Goal: Communication & Community: Connect with others

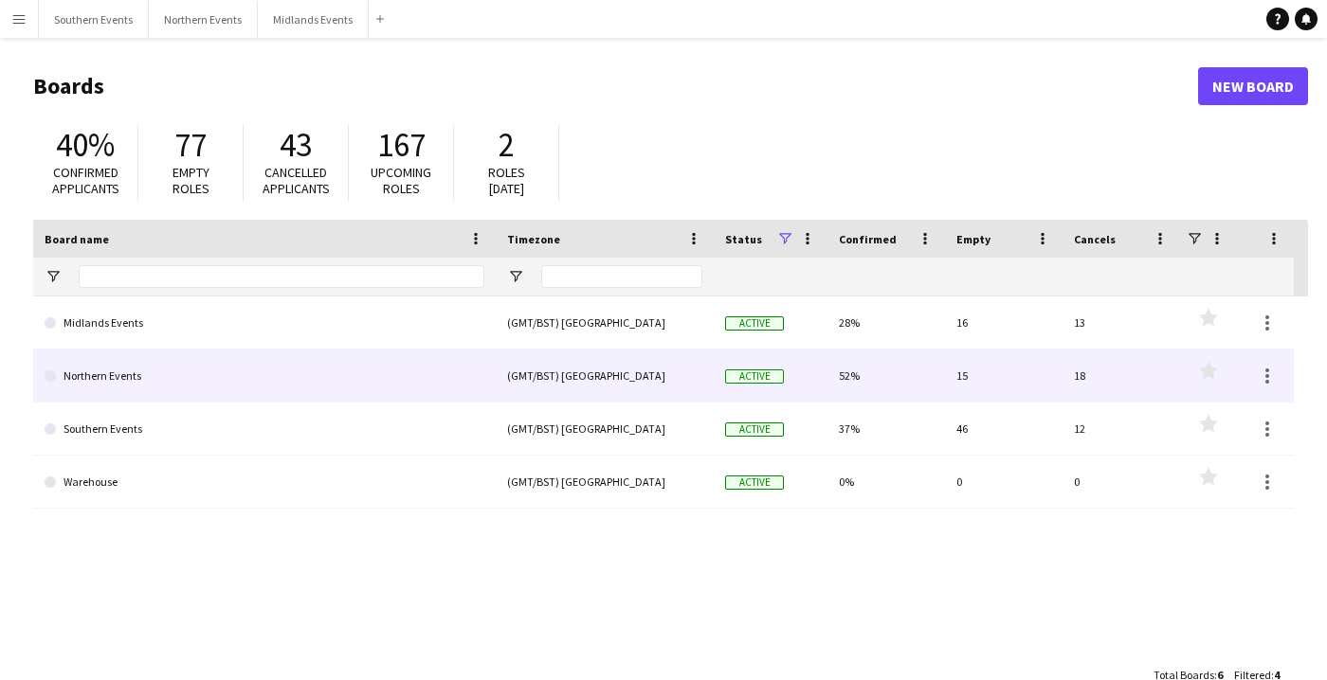
click at [96, 372] on link "Northern Events" at bounding box center [265, 376] width 440 height 53
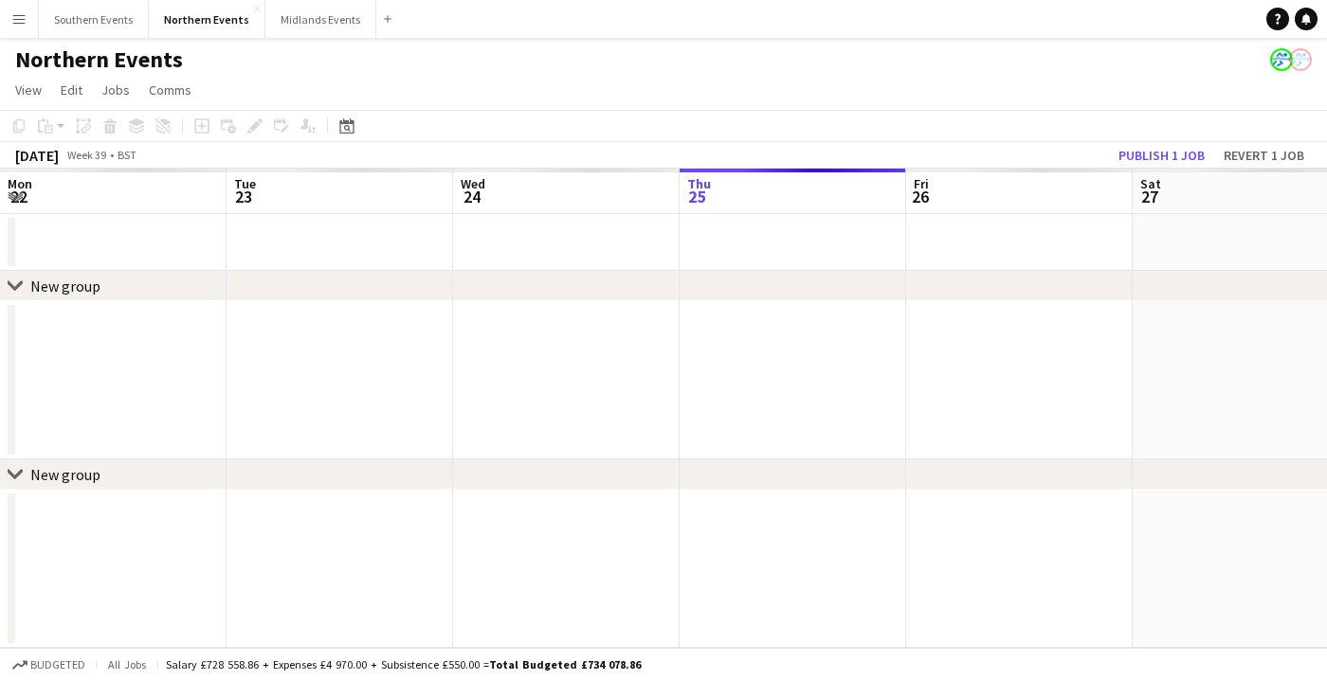
scroll to position [0, 453]
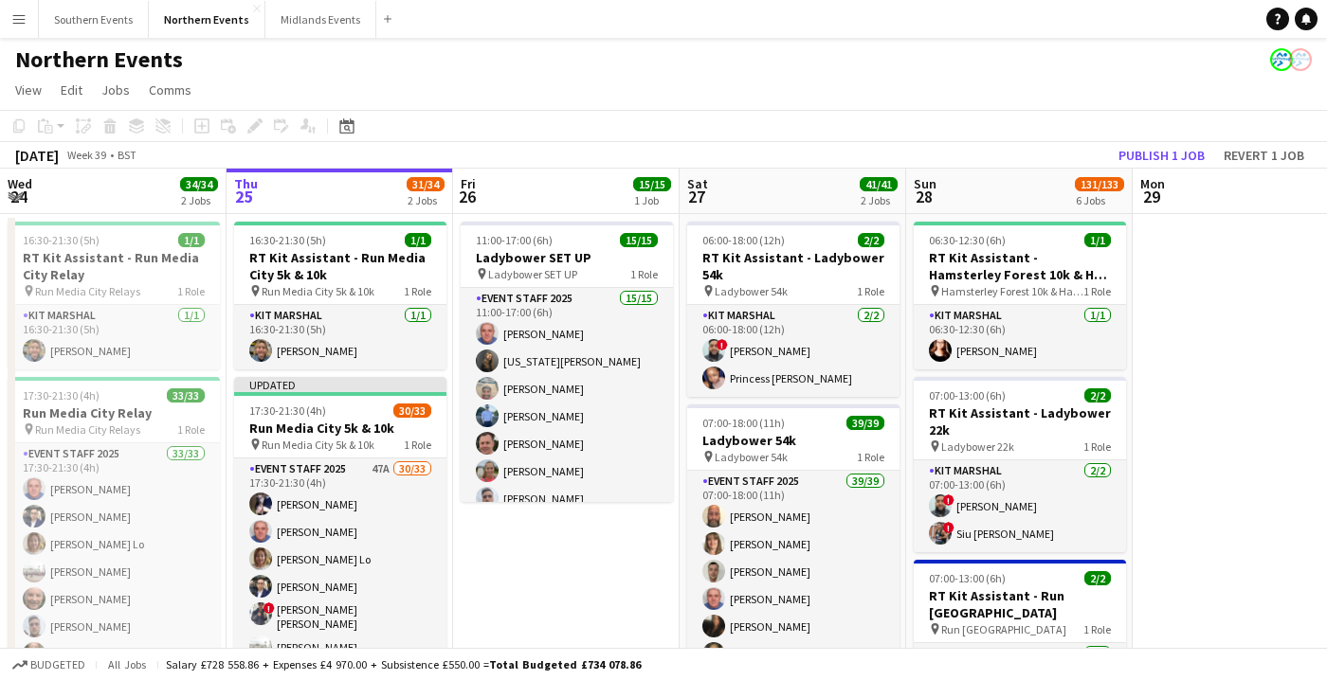
drag, startPoint x: 0, startPoint y: 469, endPoint x: 0, endPoint y: 603, distance: 133.6
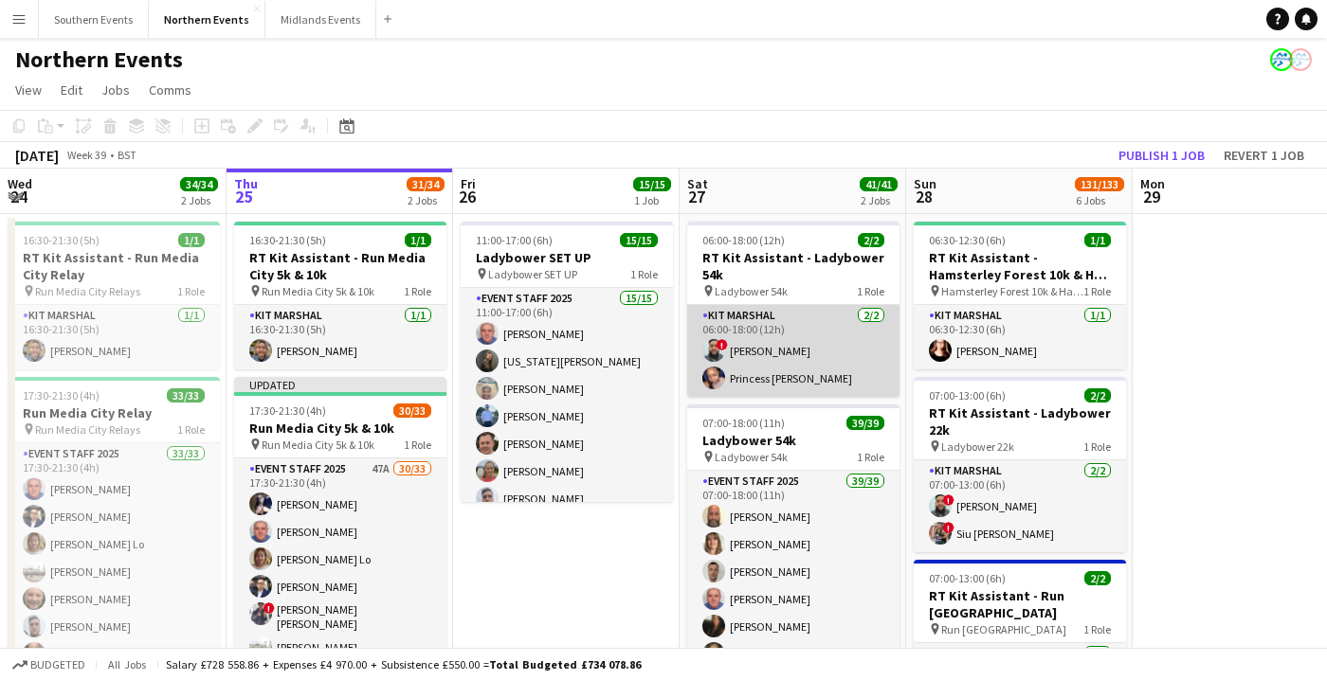
click at [774, 392] on app-card-role "Kit Marshal [DATE] 06:00-18:00 (12h) ! [PERSON_NAME] Princess [PERSON_NAME]" at bounding box center [793, 351] width 212 height 92
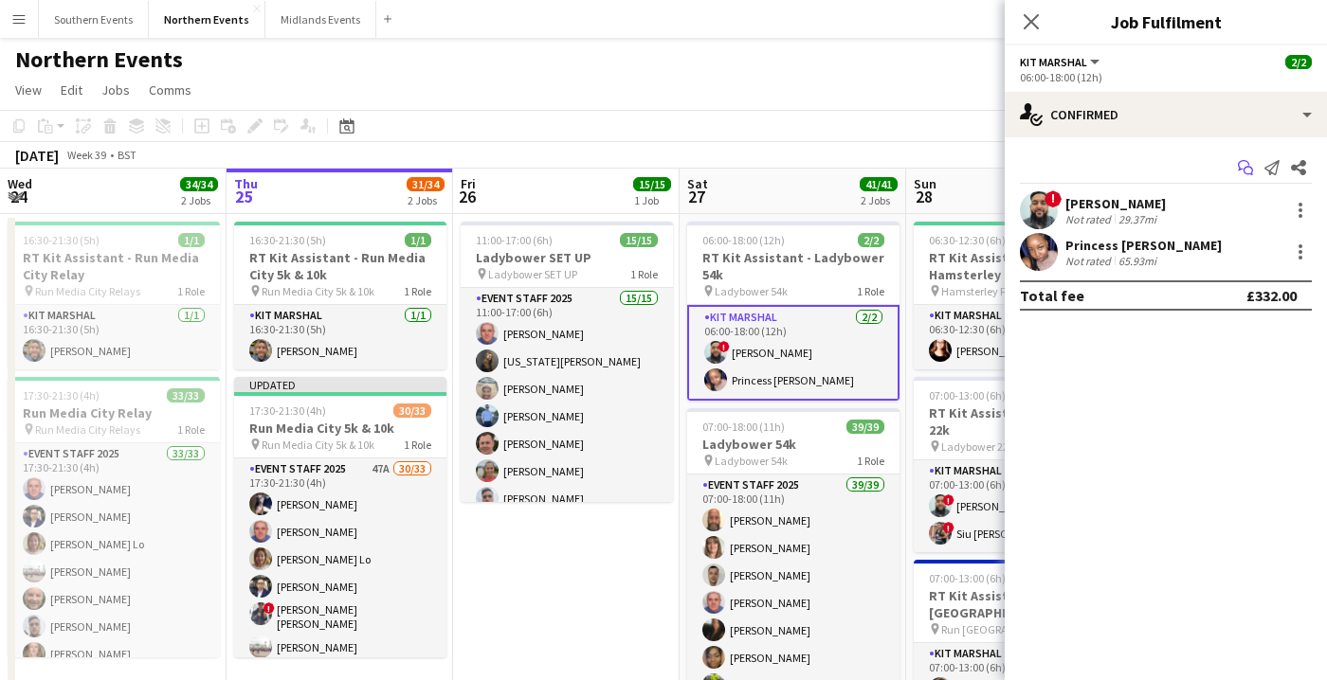
click at [1245, 164] on icon "Start chat" at bounding box center [1245, 167] width 15 height 15
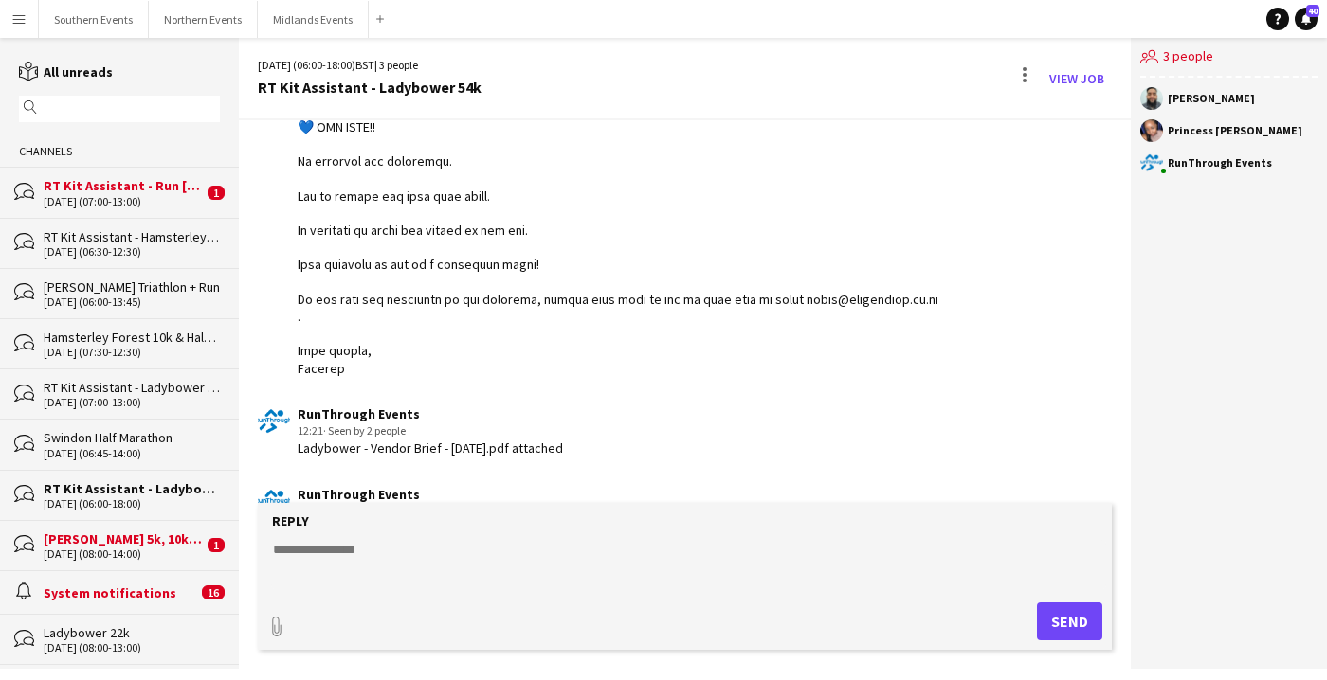
scroll to position [1820, 0]
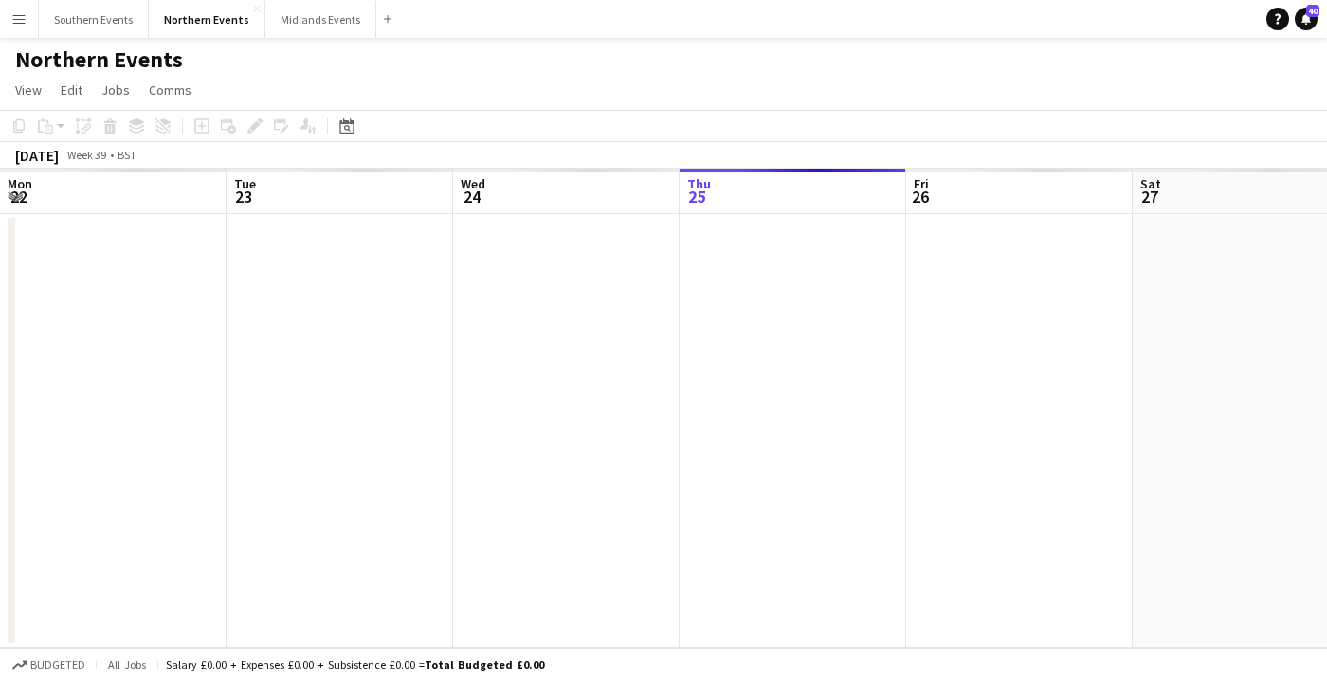
scroll to position [0, 453]
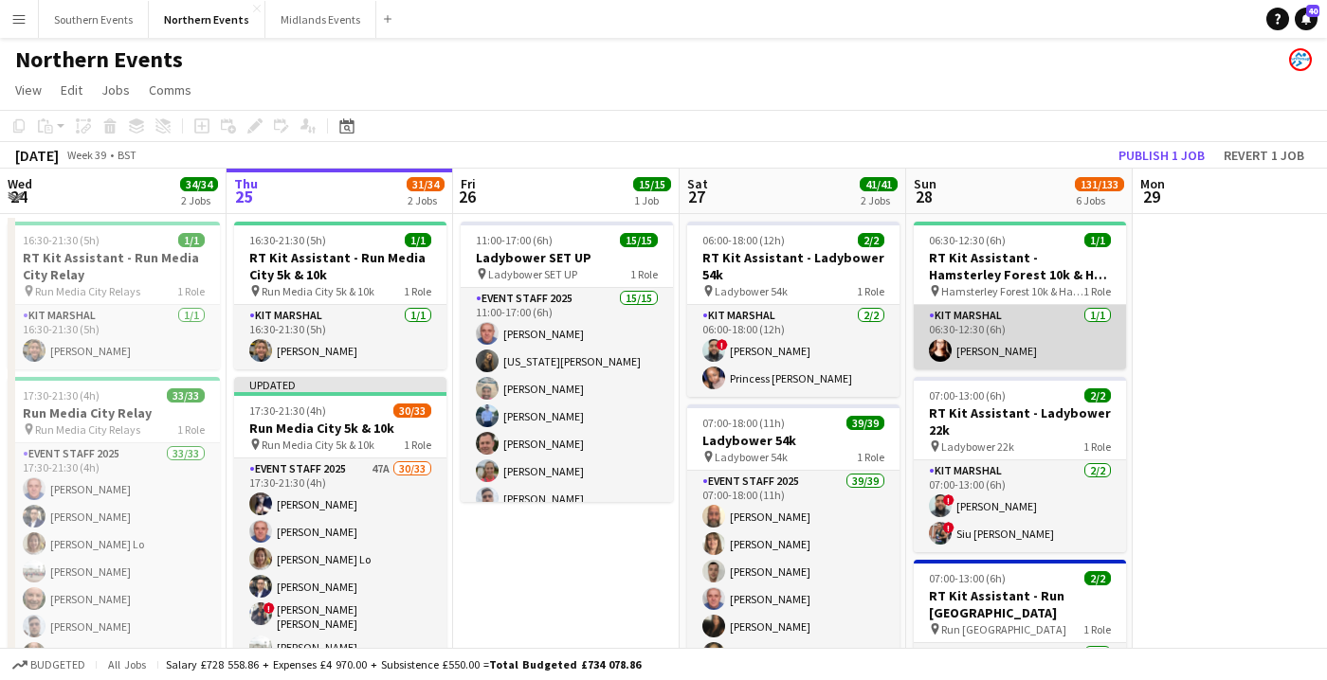
click at [1011, 342] on app-card-role "Kit Marshal [DATE] 06:30-12:30 (6h) [PERSON_NAME]" at bounding box center [1019, 337] width 212 height 64
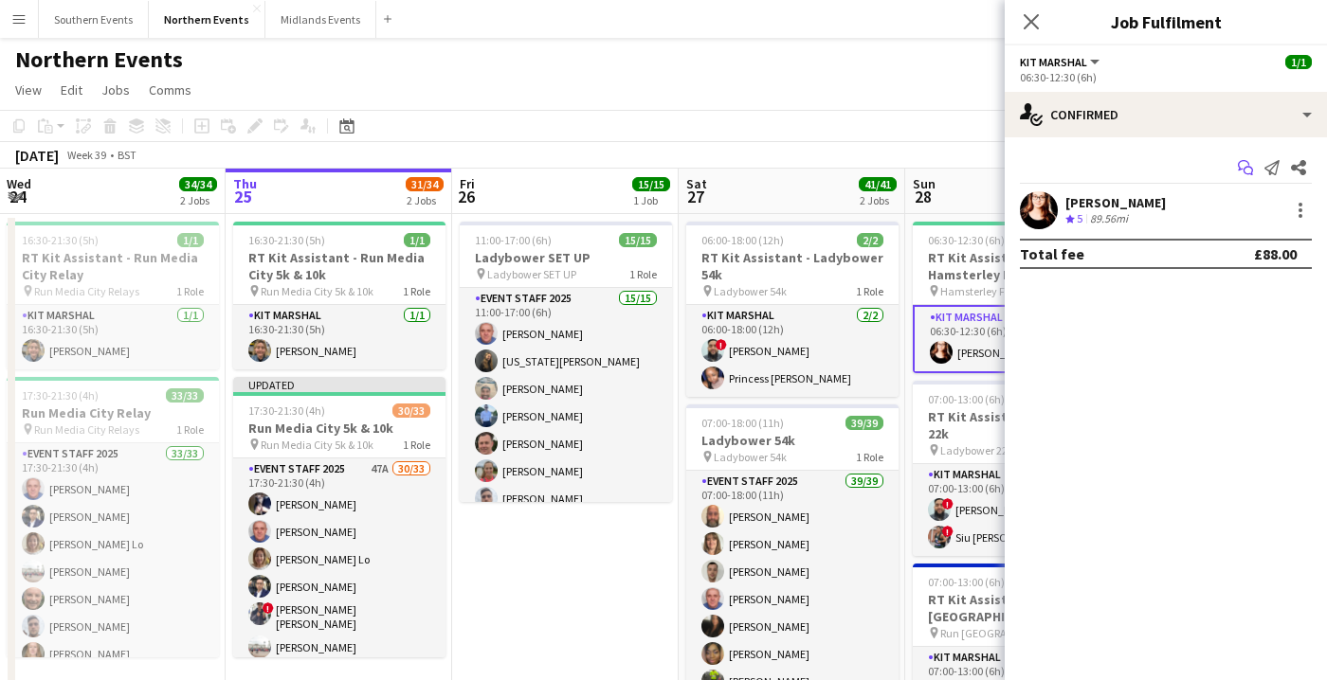
click at [1244, 161] on icon at bounding box center [1243, 165] width 11 height 10
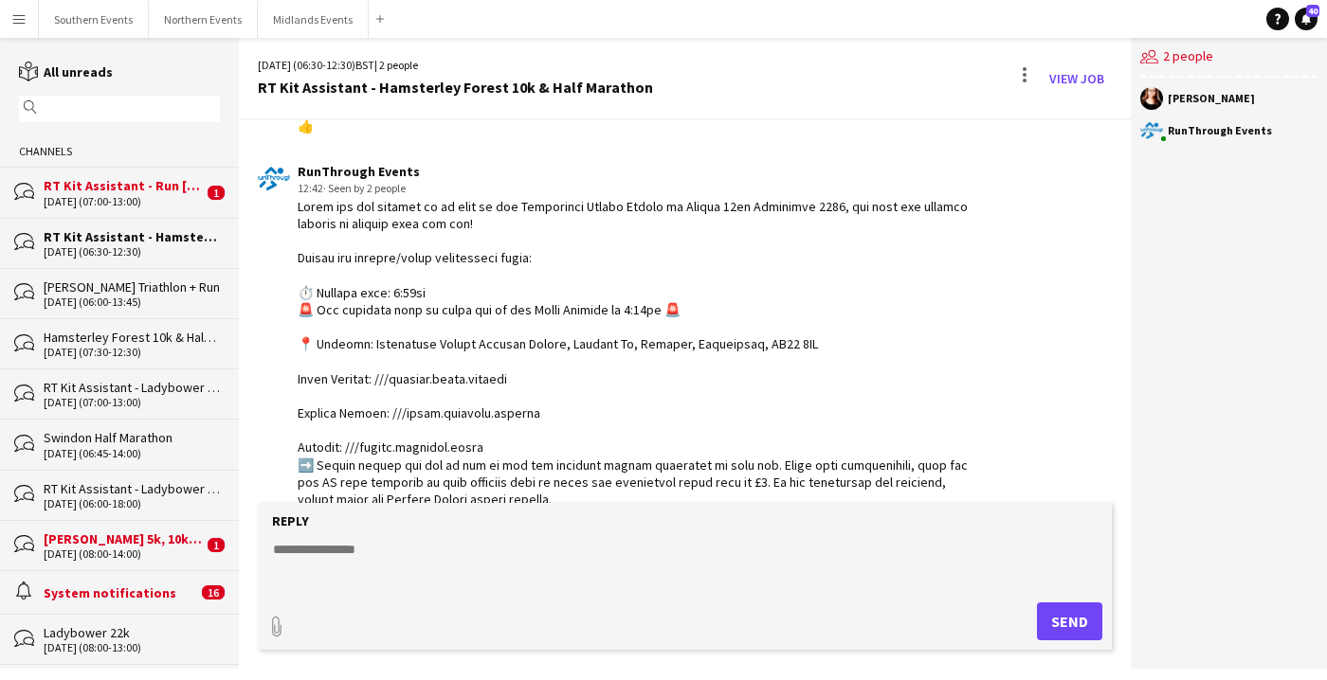
scroll to position [775, 0]
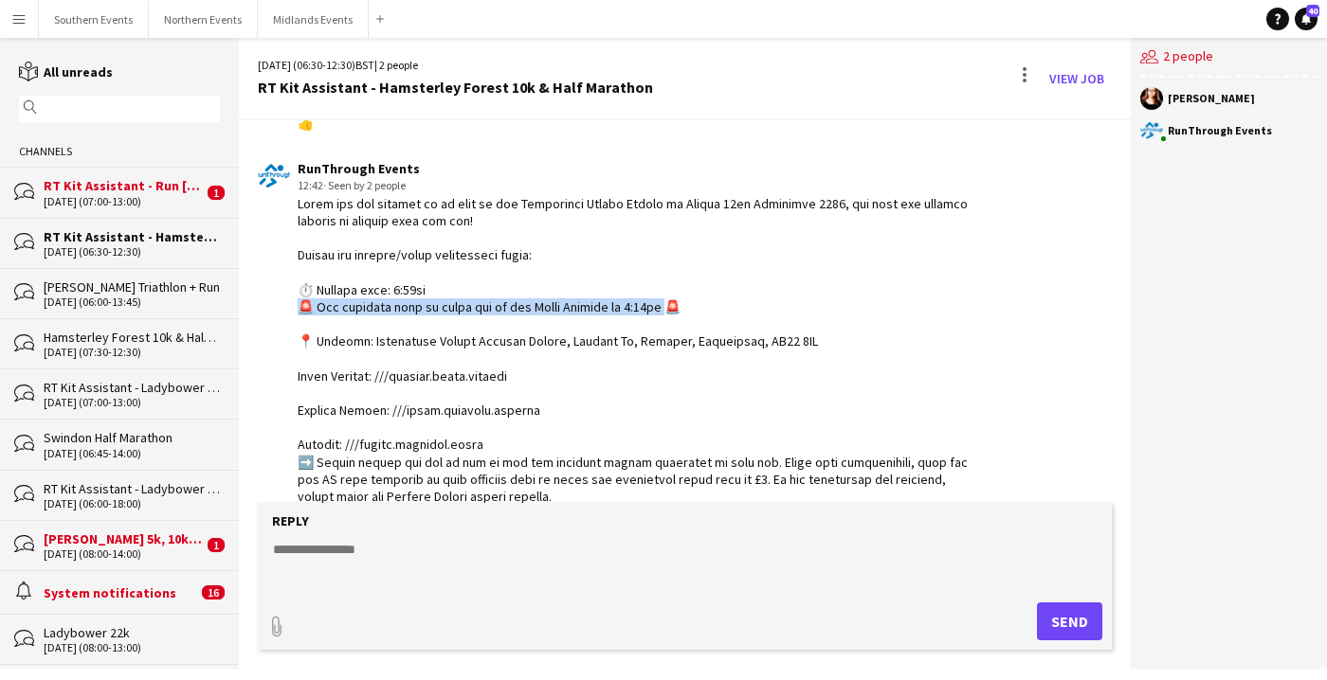
drag, startPoint x: 652, startPoint y: 285, endPoint x: 293, endPoint y: 290, distance: 359.2
click at [293, 290] on div "RunThrough Events 12:42 · Seen by 2 people" at bounding box center [615, 686] width 714 height 1052
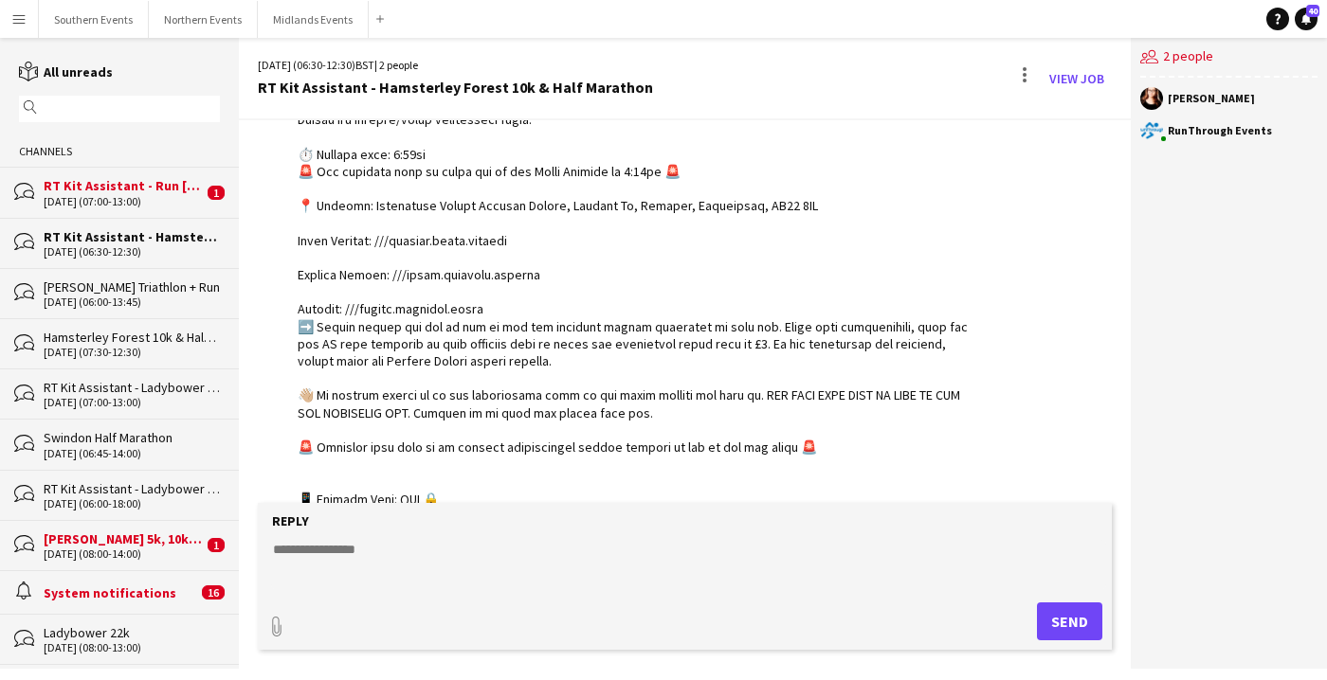
scroll to position [926, 0]
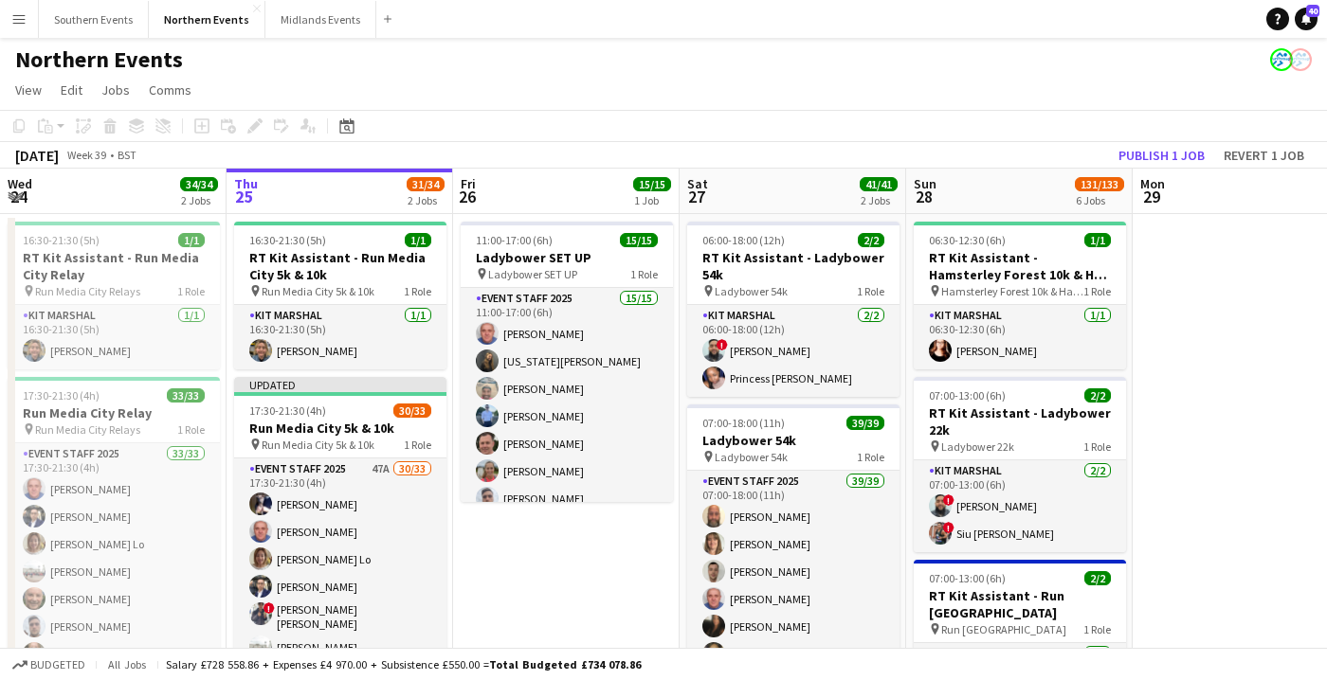
scroll to position [118, 0]
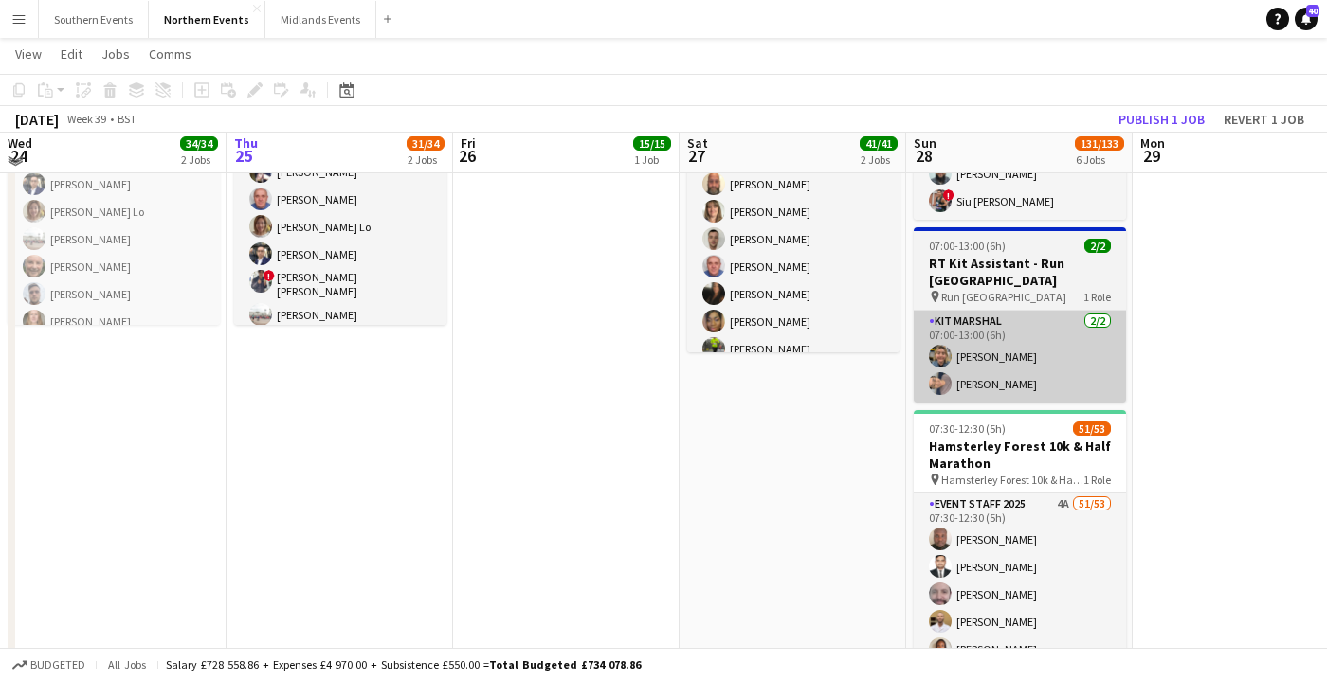
click at [988, 396] on app-card-role "Kit Marshal [DATE] 07:00-13:00 (6h) [PERSON_NAME] Yin [PERSON_NAME]" at bounding box center [1019, 357] width 212 height 92
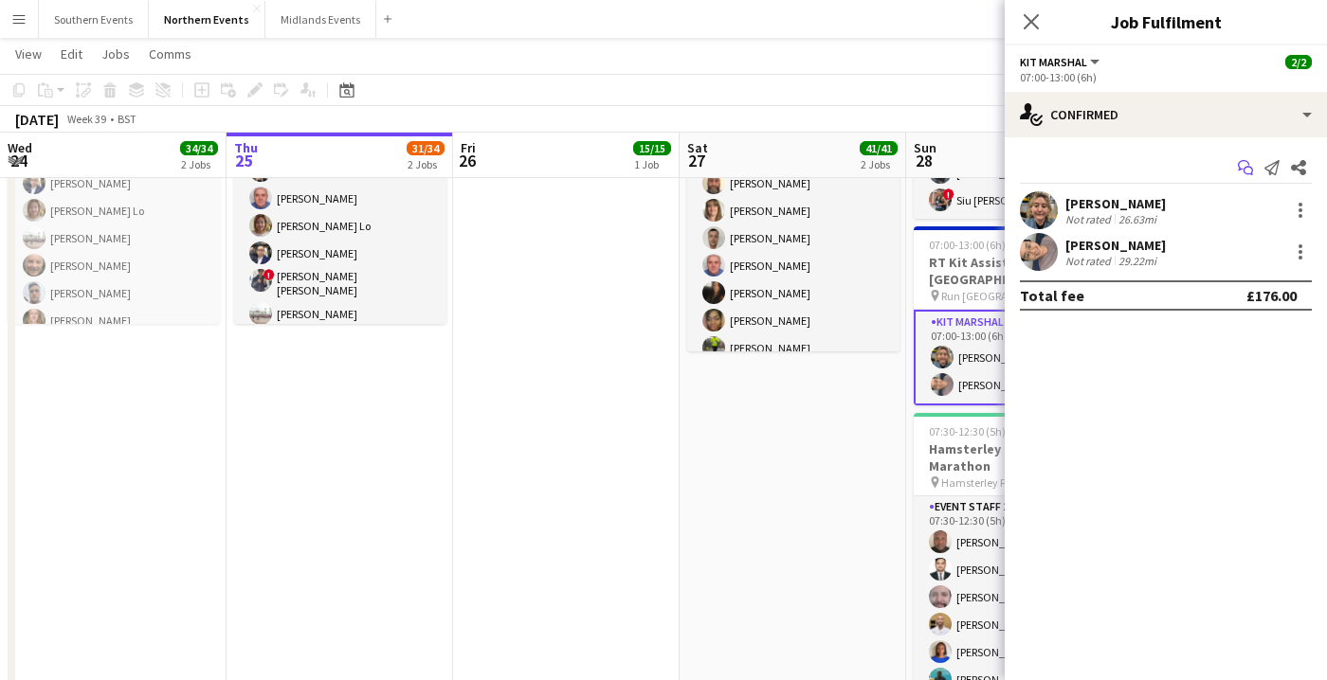
click at [1241, 165] on icon "Start chat" at bounding box center [1245, 167] width 15 height 15
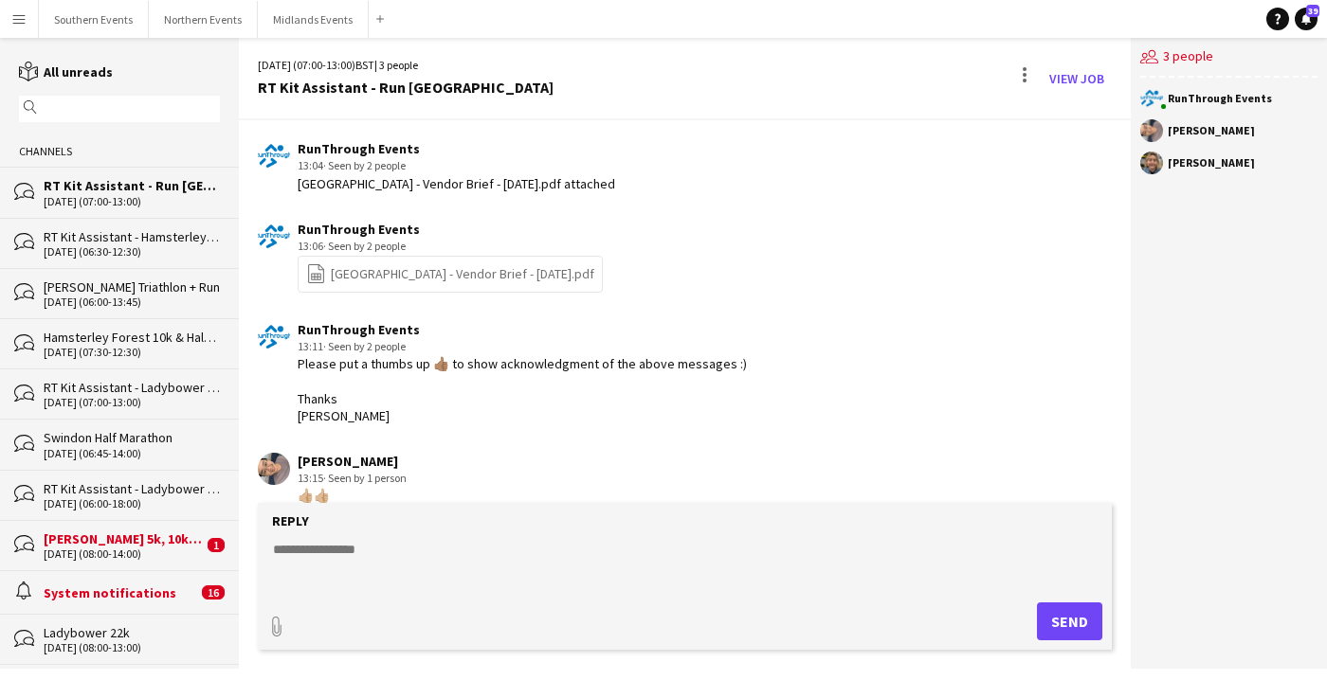
scroll to position [1193, 0]
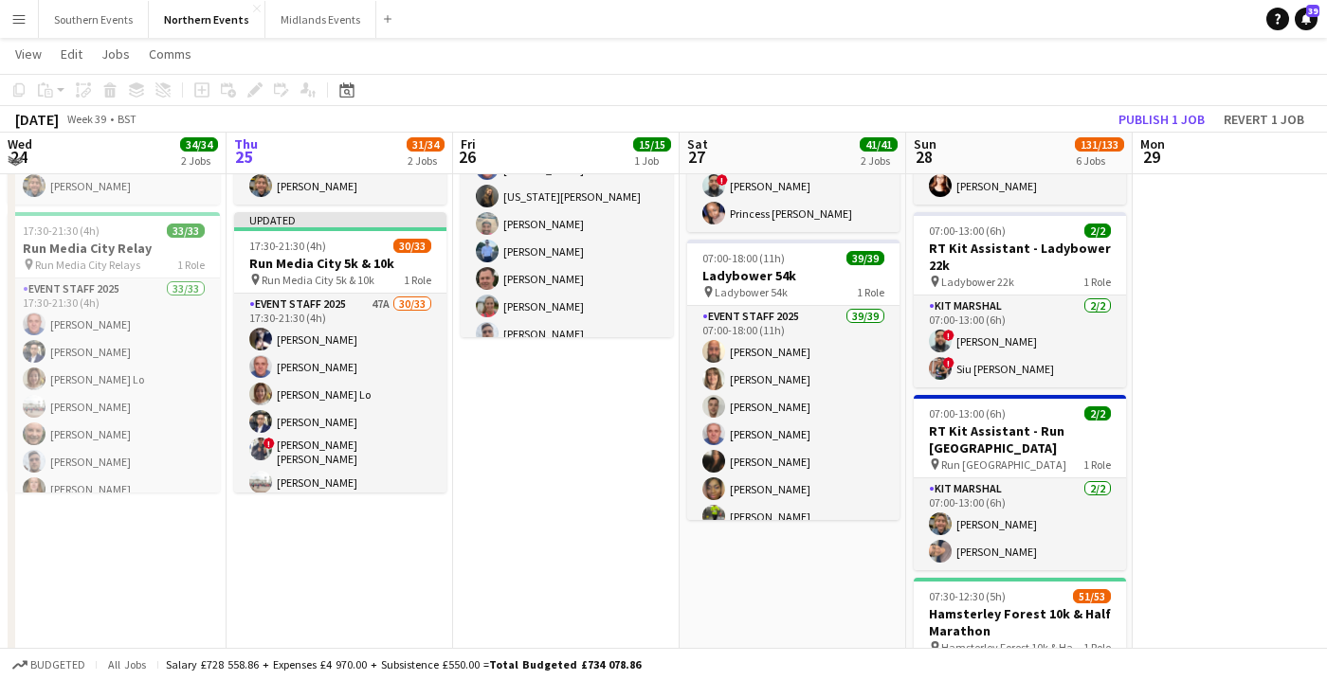
scroll to position [167, 0]
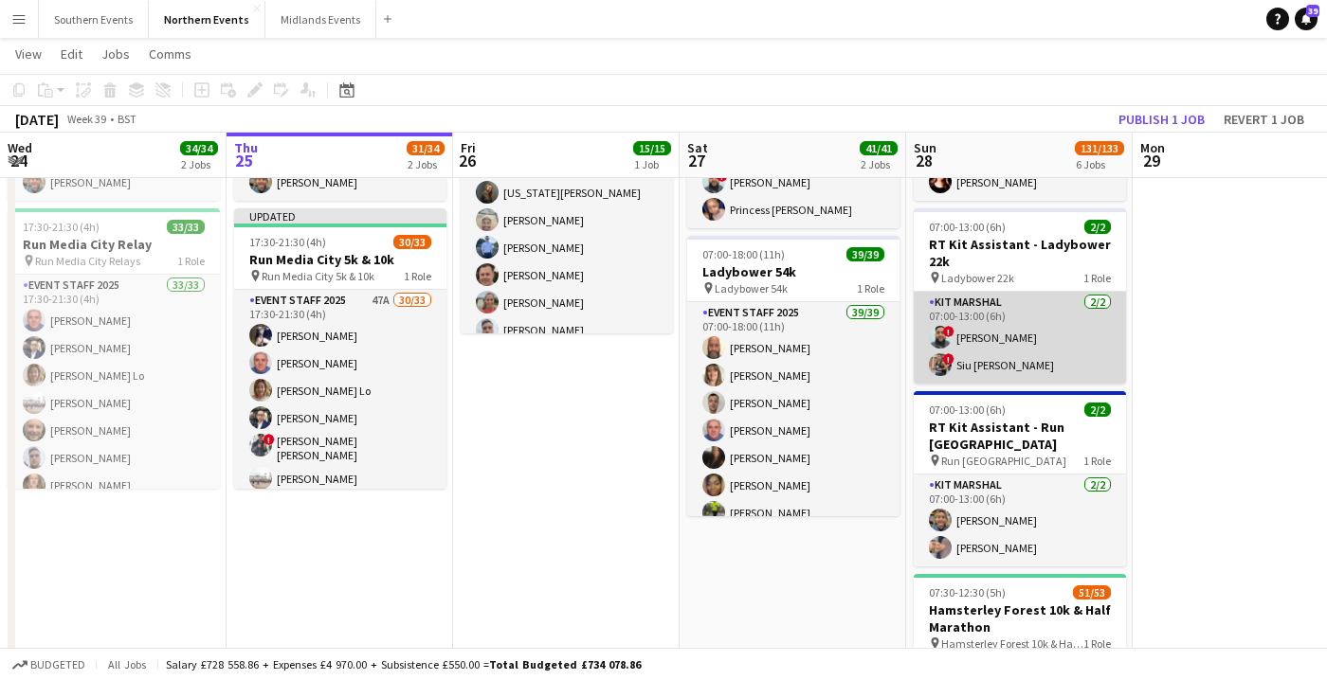
click at [981, 319] on app-card-role "Kit Marshal [DATE] 07:00-13:00 (6h) ! [PERSON_NAME] ! [PERSON_NAME] [PERSON_NAM…" at bounding box center [1019, 338] width 212 height 92
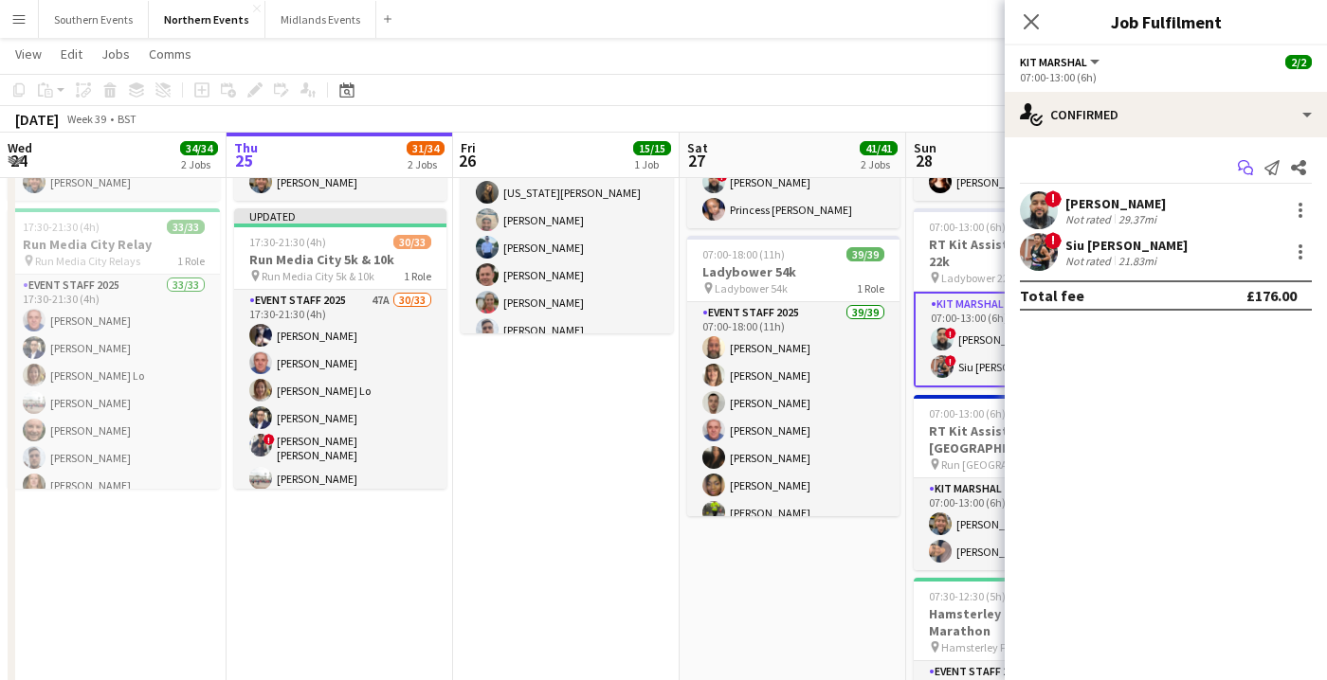
click at [1238, 170] on icon at bounding box center [1243, 165] width 11 height 10
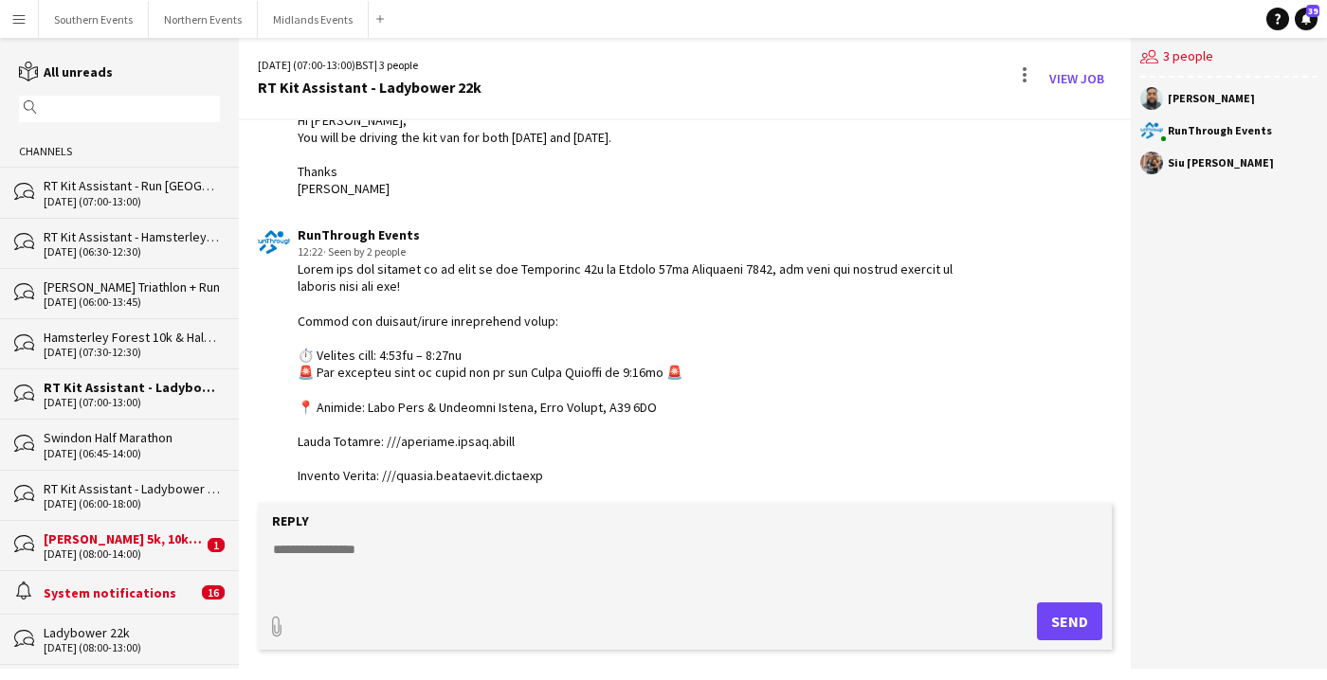
scroll to position [748, 0]
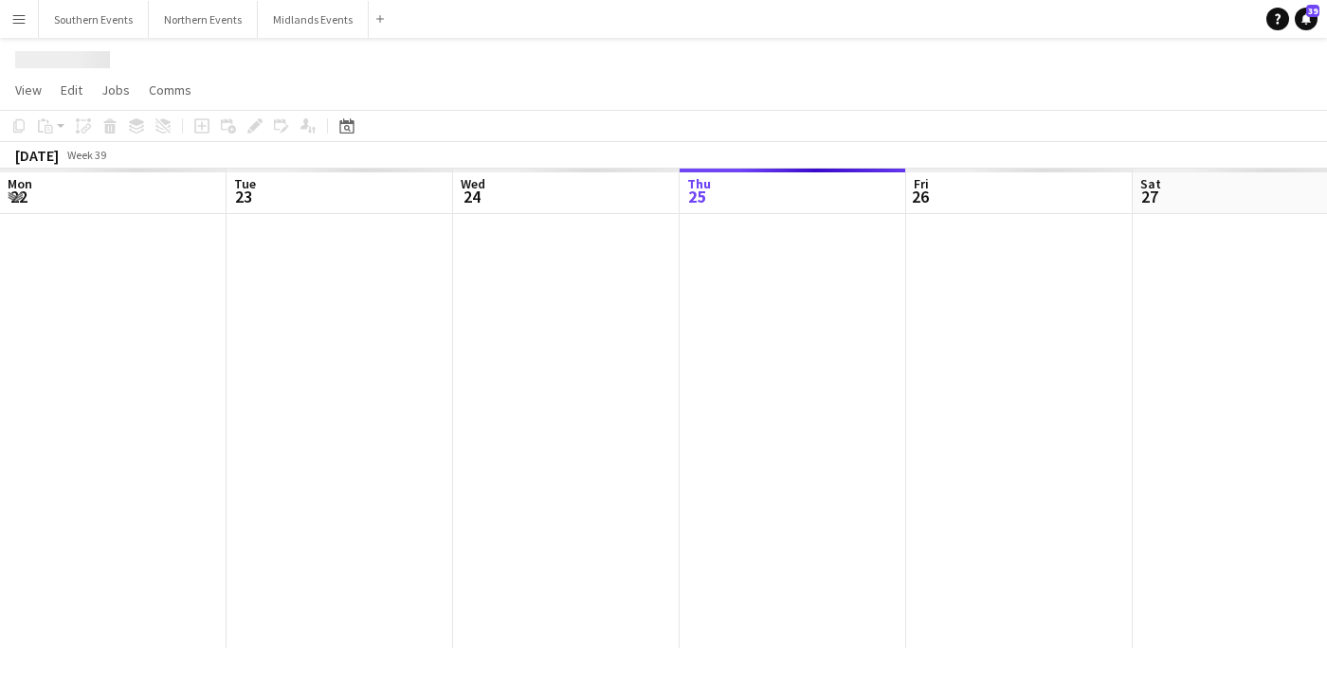
scroll to position [0, 453]
